Goal: Information Seeking & Learning: Learn about a topic

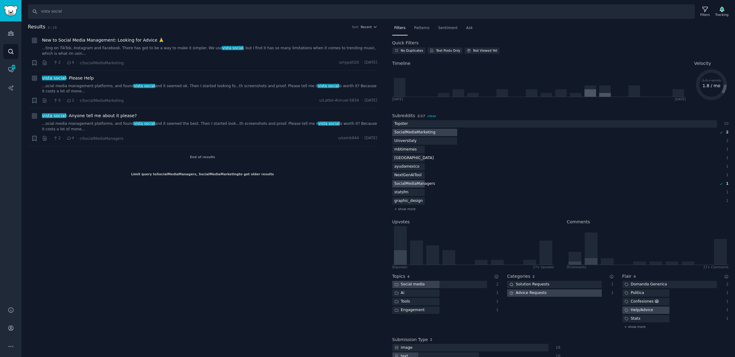
scroll to position [10, 0]
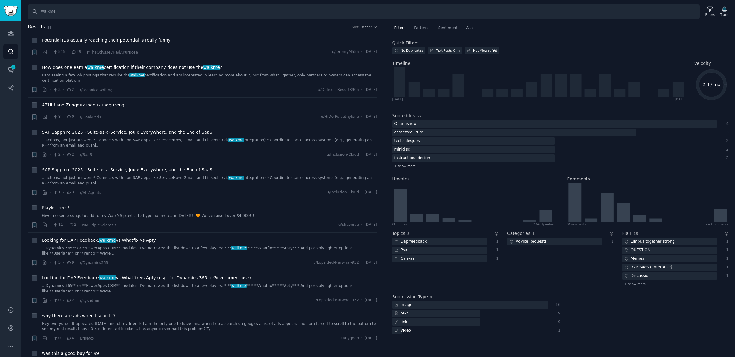
click at [413, 165] on span "+ show more" at bounding box center [404, 166] width 21 height 4
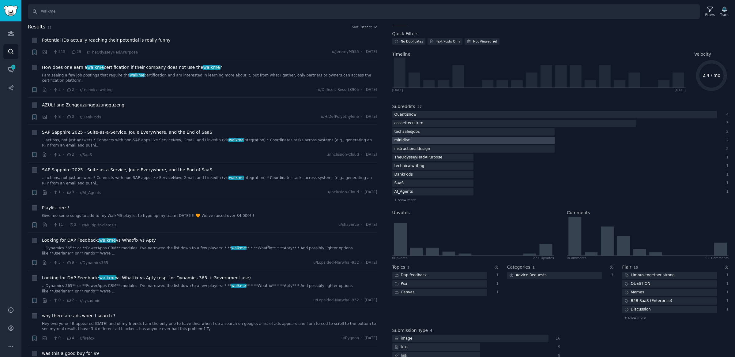
scroll to position [11, 0]
click at [446, 181] on div at bounding box center [432, 182] width 81 height 8
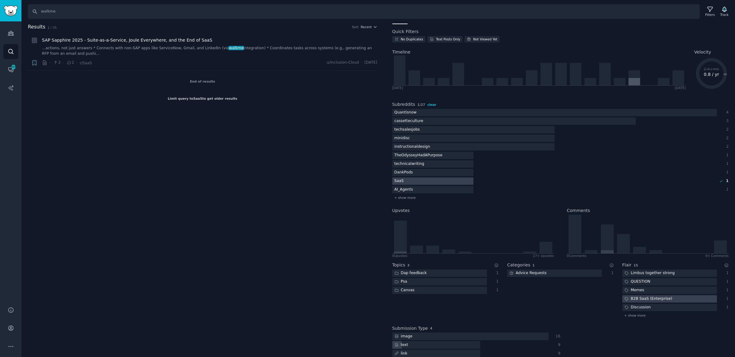
click at [431, 103] on span "clear" at bounding box center [431, 105] width 9 height 4
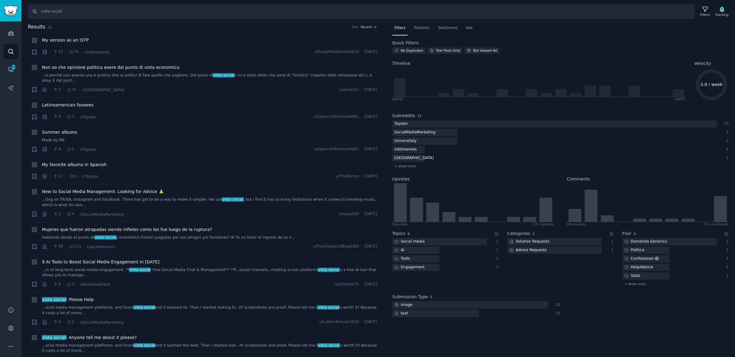
type input "walkme"
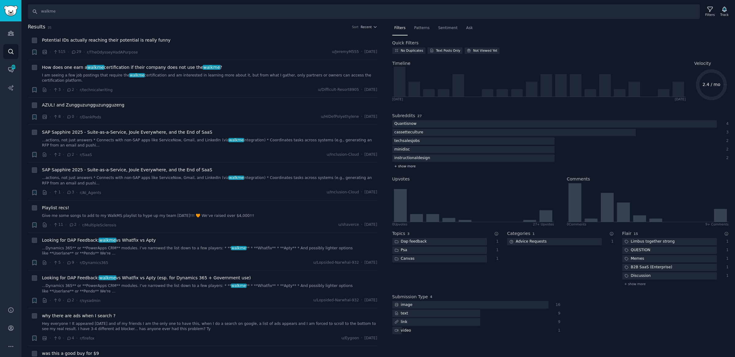
click at [405, 168] on span "+ show more" at bounding box center [404, 166] width 21 height 4
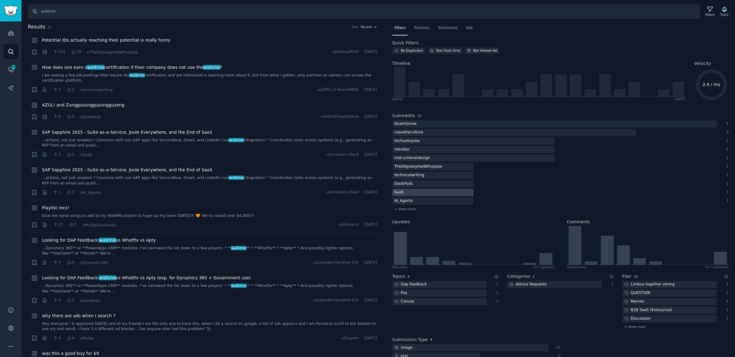
click at [411, 191] on div at bounding box center [432, 193] width 81 height 8
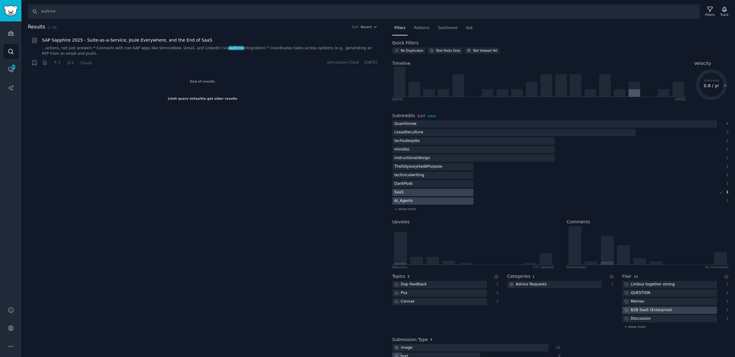
click at [425, 198] on div at bounding box center [432, 201] width 81 height 8
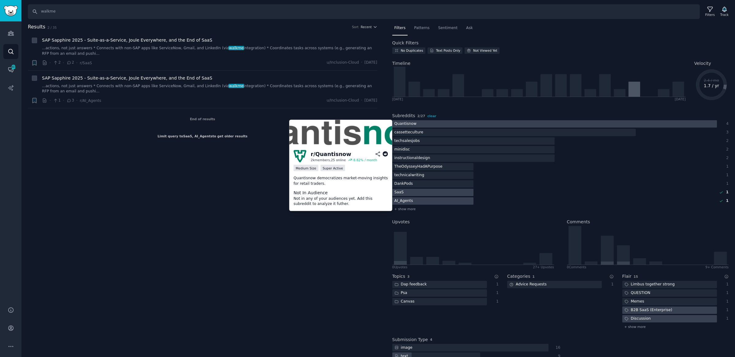
click at [430, 123] on div at bounding box center [554, 124] width 325 height 8
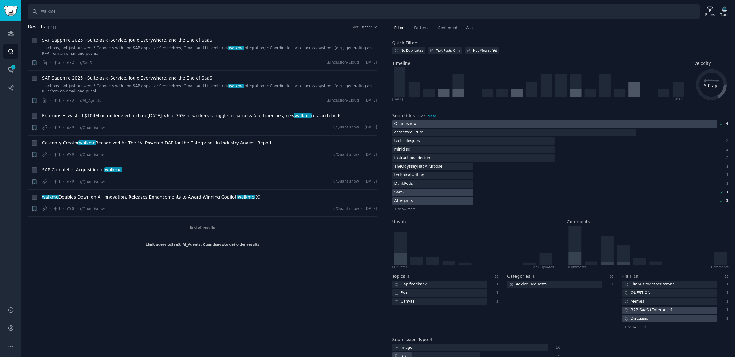
click at [431, 116] on span "clear" at bounding box center [431, 116] width 9 height 4
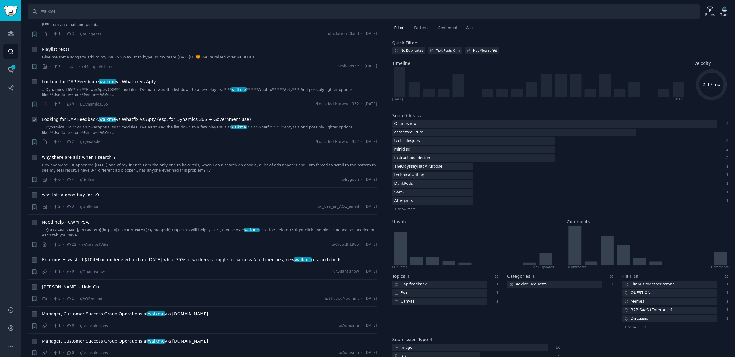
scroll to position [157, 0]
click at [142, 82] on span "Looking for DAP Feedback: walkme vs Whatfix vs Apty" at bounding box center [99, 83] width 114 height 6
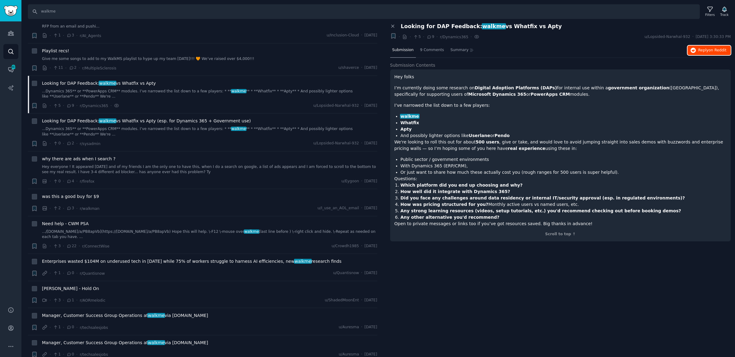
click at [710, 48] on span "Reply on Reddit" at bounding box center [712, 51] width 28 height 6
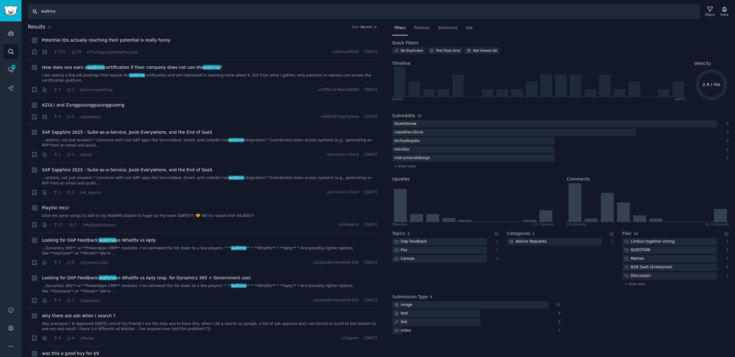
click at [86, 13] on input "walkme" at bounding box center [364, 11] width 672 height 15
type input "digital adoption"
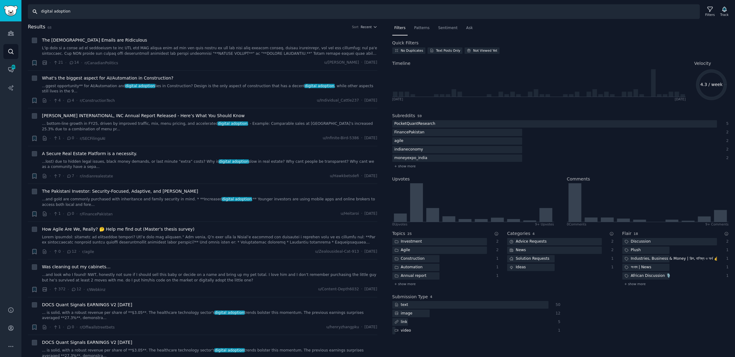
click at [45, 13] on input "digital adoption" at bounding box center [364, 11] width 672 height 15
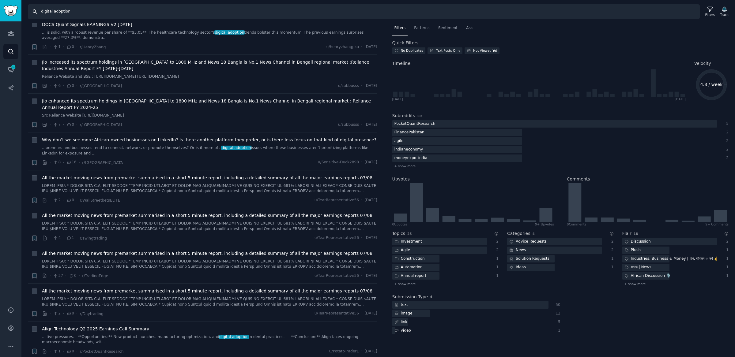
scroll to position [381, 0]
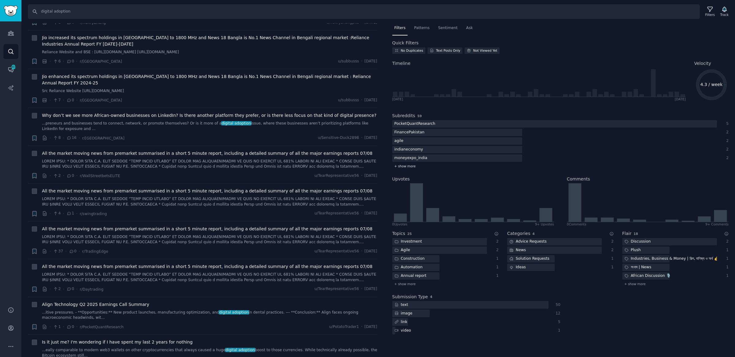
click at [407, 166] on span "+ show more" at bounding box center [404, 166] width 21 height 4
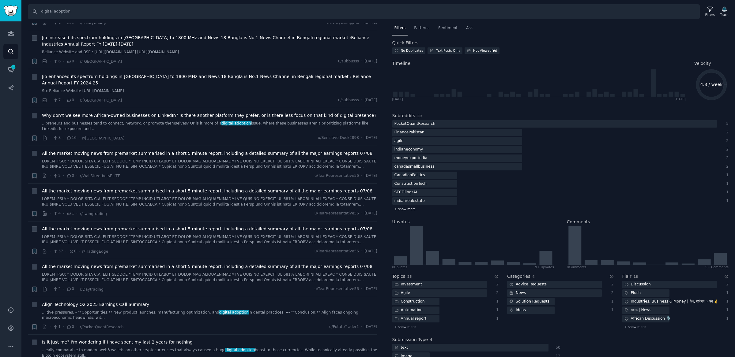
click at [412, 208] on span "+ show more" at bounding box center [404, 209] width 21 height 4
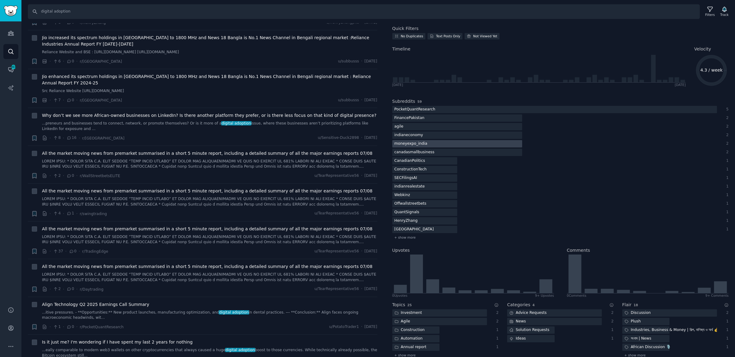
scroll to position [22, 0]
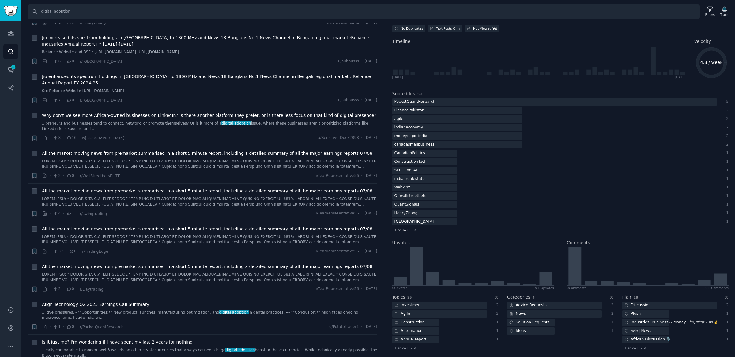
click at [409, 229] on span "+ show more" at bounding box center [404, 230] width 21 height 4
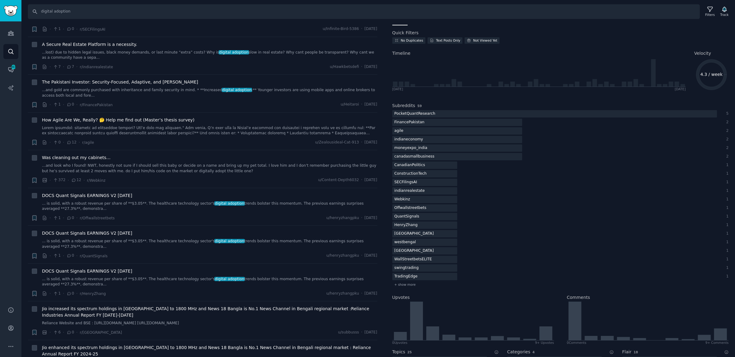
scroll to position [0, 0]
